Goal: Task Accomplishment & Management: Manage account settings

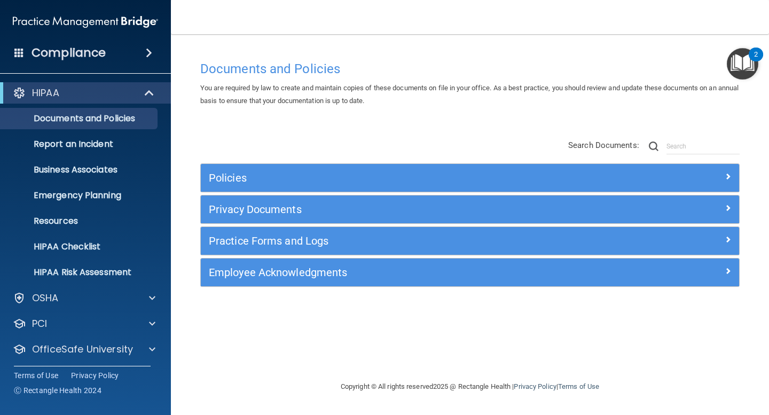
click at [137, 54] on div "Compliance" at bounding box center [85, 52] width 171 height 23
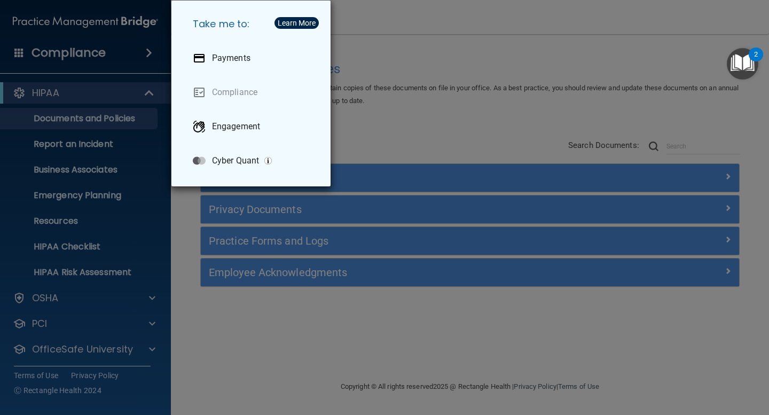
click at [417, 83] on div "Take me to: Payments Compliance Engagement Cyber Quant" at bounding box center [384, 207] width 769 height 415
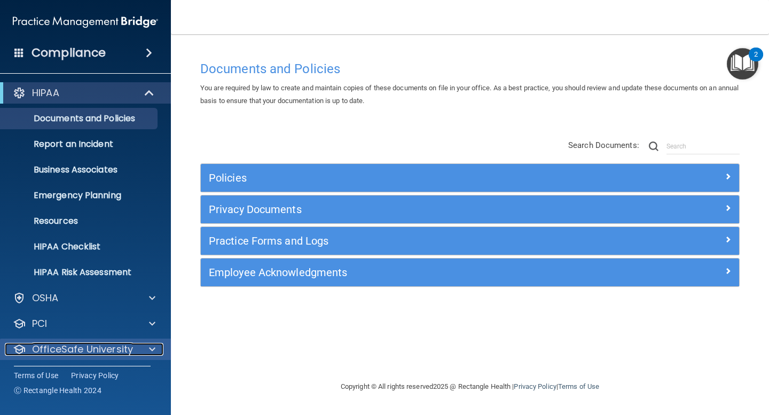
click at [150, 355] on span at bounding box center [152, 349] width 6 height 13
click at [148, 347] on div at bounding box center [150, 349] width 27 height 13
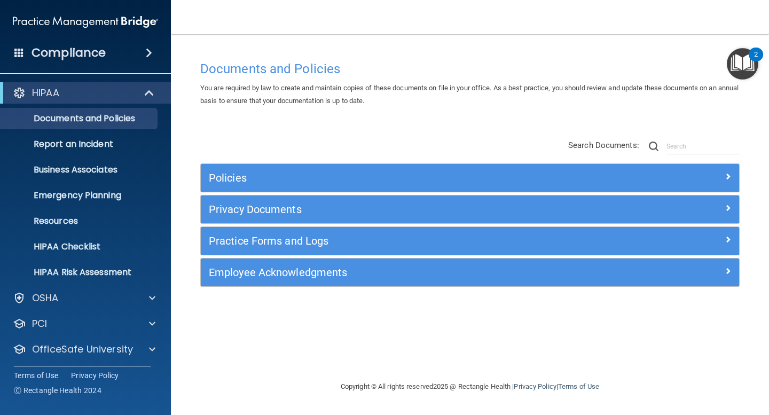
click at [121, 22] on img at bounding box center [85, 21] width 145 height 21
click at [16, 50] on span at bounding box center [19, 53] width 10 height 10
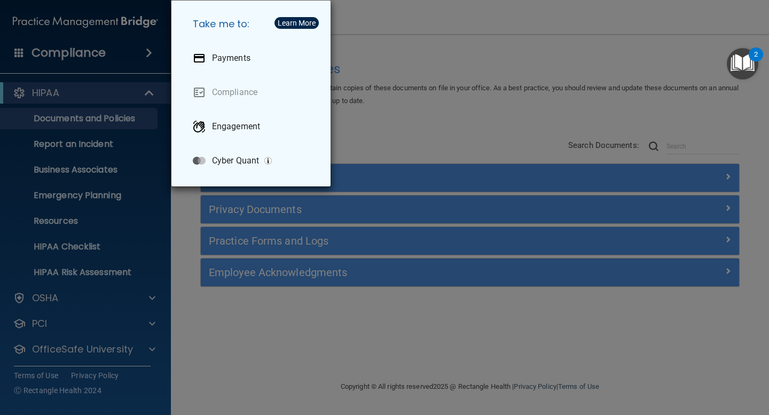
click at [401, 27] on div "Take me to: Payments Compliance Engagement Cyber Quant" at bounding box center [384, 207] width 769 height 415
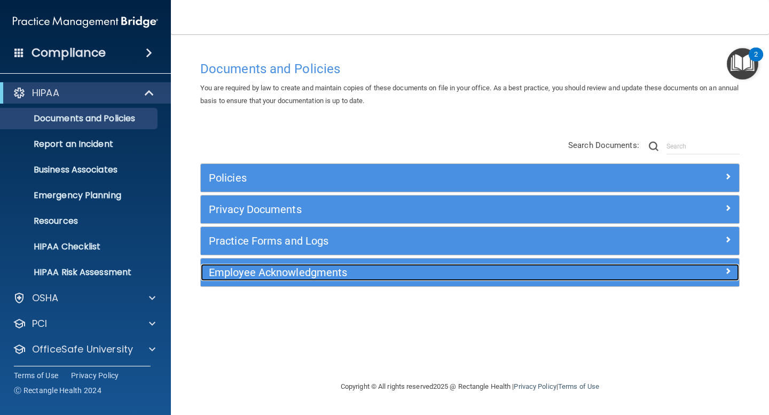
click at [344, 277] on h5 "Employee Acknowledgments" at bounding box center [403, 273] width 388 height 12
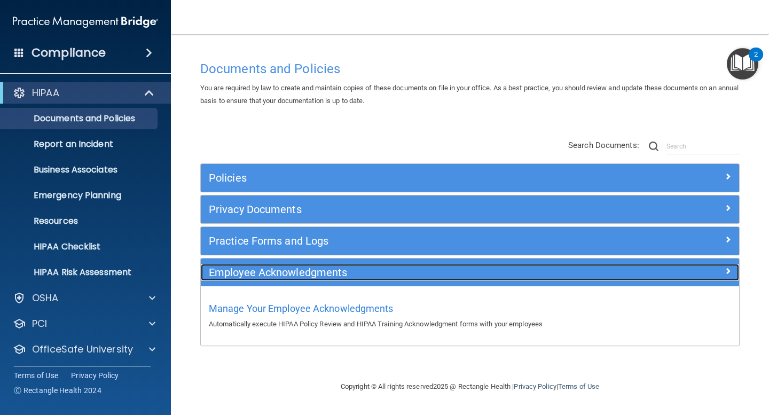
click at [412, 272] on h5 "Employee Acknowledgments" at bounding box center [403, 273] width 388 height 12
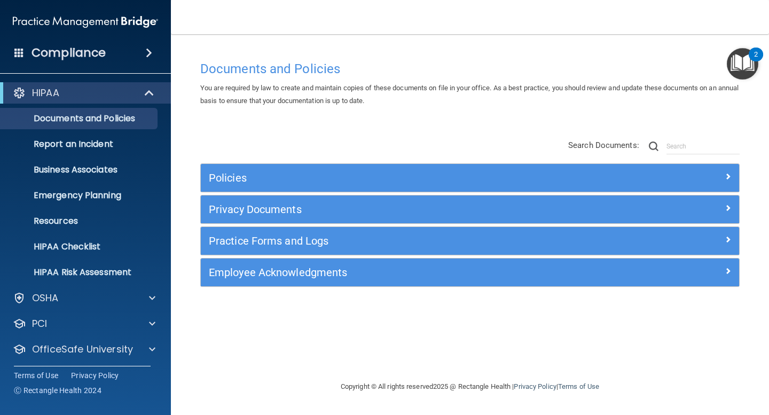
click at [97, 25] on img at bounding box center [85, 21] width 145 height 21
click at [737, 71] on img "Open Resource Center, 2 new notifications" at bounding box center [743, 64] width 32 height 32
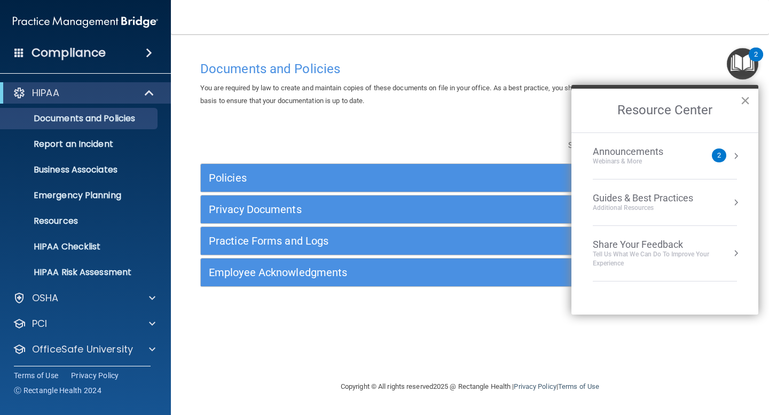
click at [742, 102] on button "×" at bounding box center [745, 100] width 10 height 17
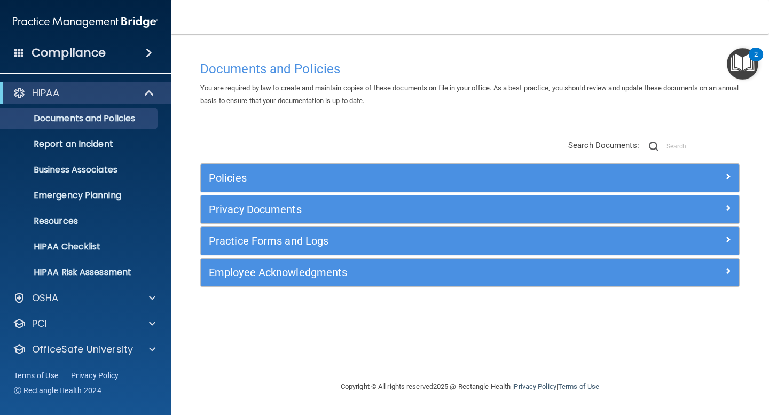
click at [146, 53] on span at bounding box center [149, 52] width 6 height 13
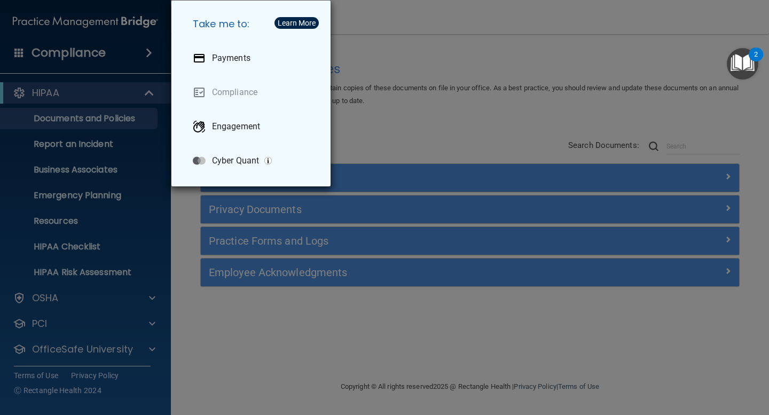
click at [353, 77] on div "Take me to: Payments Compliance Engagement Cyber Quant" at bounding box center [384, 207] width 769 height 415
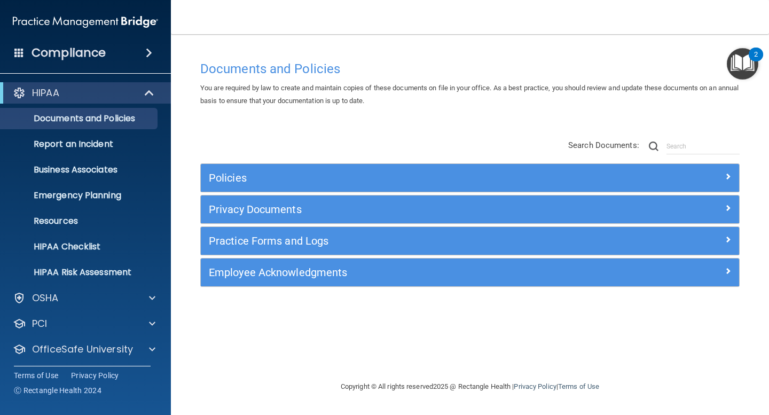
click at [17, 51] on span at bounding box center [19, 53] width 10 height 10
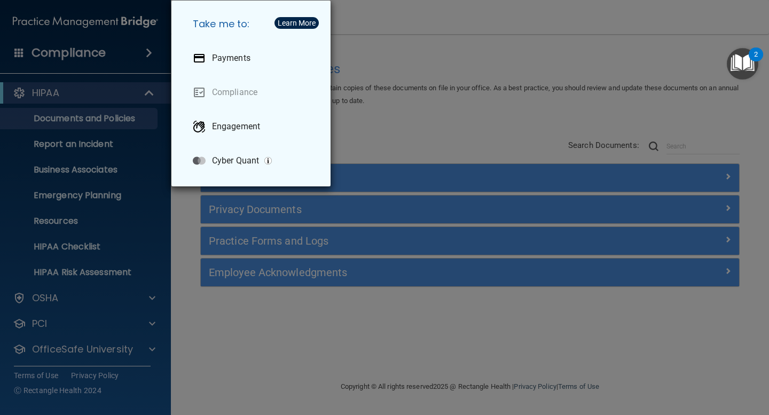
click at [17, 51] on div "Take me to: Payments Compliance Engagement Cyber Quant" at bounding box center [384, 207] width 769 height 415
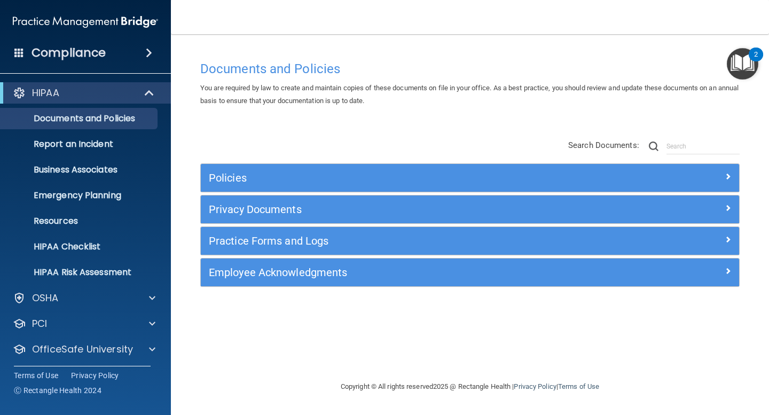
click at [29, 22] on img at bounding box center [85, 21] width 145 height 21
click at [101, 24] on img at bounding box center [85, 21] width 145 height 21
click at [138, 26] on img at bounding box center [85, 21] width 145 height 21
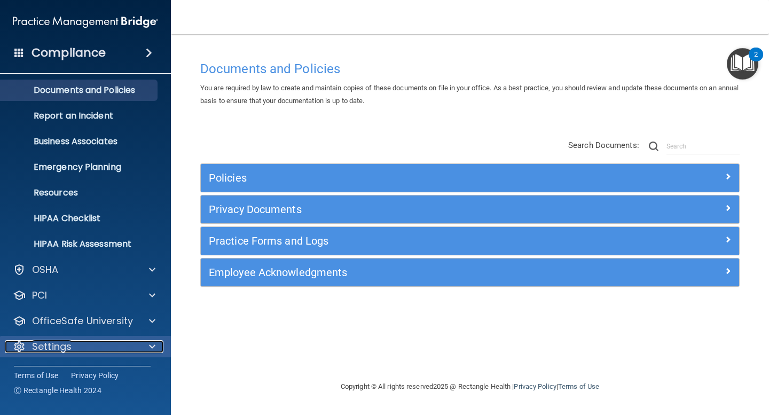
click at [133, 348] on div "Settings" at bounding box center [71, 346] width 132 height 13
click at [17, 347] on div at bounding box center [19, 346] width 13 height 13
click at [41, 348] on p "Settings" at bounding box center [52, 346] width 40 height 13
click at [132, 355] on div "Settings" at bounding box center [85, 346] width 171 height 21
click at [54, 350] on p "Settings" at bounding box center [52, 346] width 40 height 13
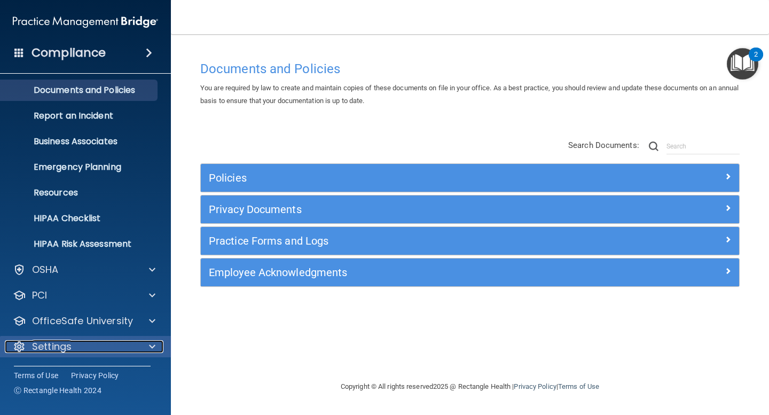
click at [148, 344] on div at bounding box center [150, 346] width 27 height 13
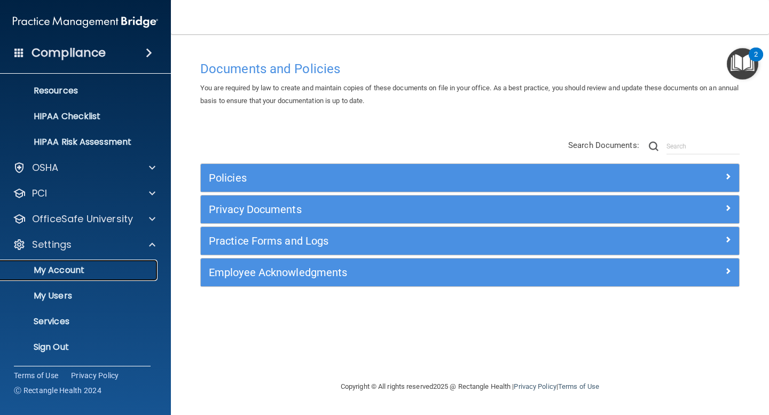
click at [54, 273] on p "My Account" at bounding box center [80, 270] width 146 height 11
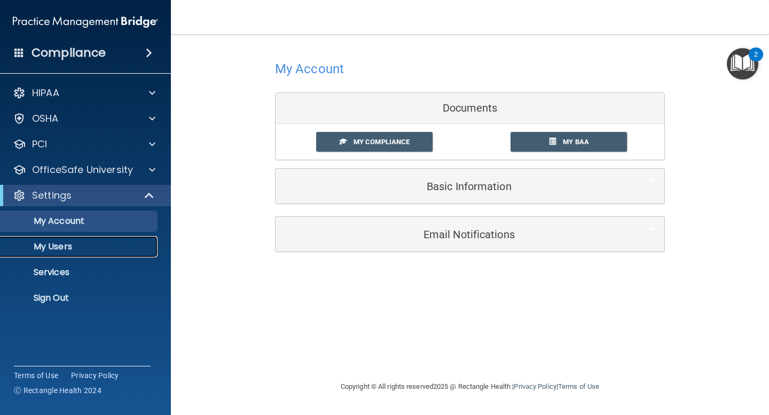
click at [60, 249] on p "My Users" at bounding box center [80, 246] width 146 height 11
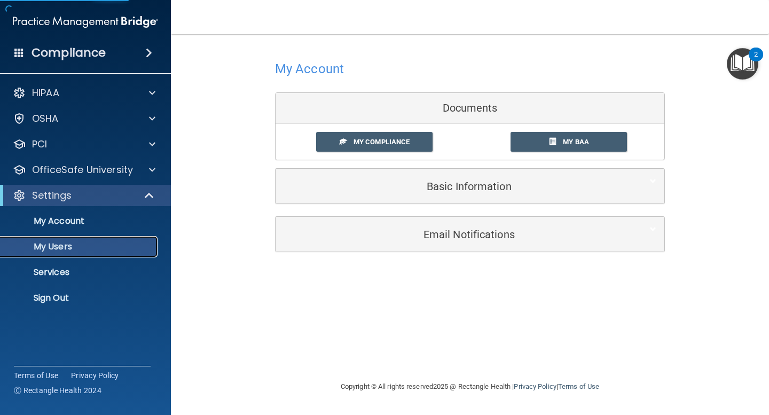
select select "20"
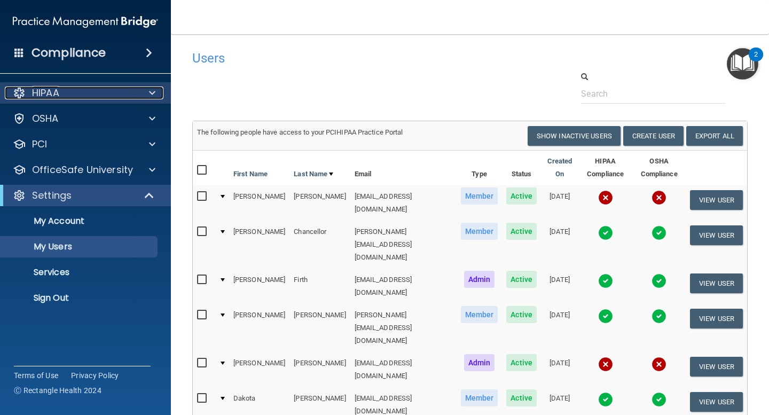
click at [129, 91] on div "HIPAA" at bounding box center [71, 93] width 132 height 13
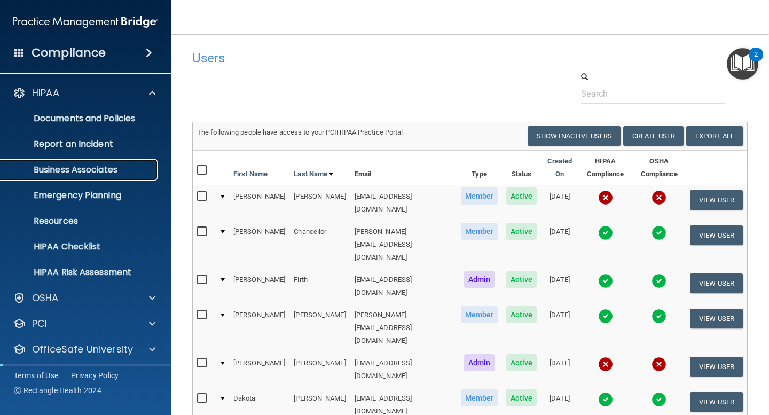
click at [94, 170] on p "Business Associates" at bounding box center [80, 169] width 146 height 11
